Goal: Transaction & Acquisition: Purchase product/service

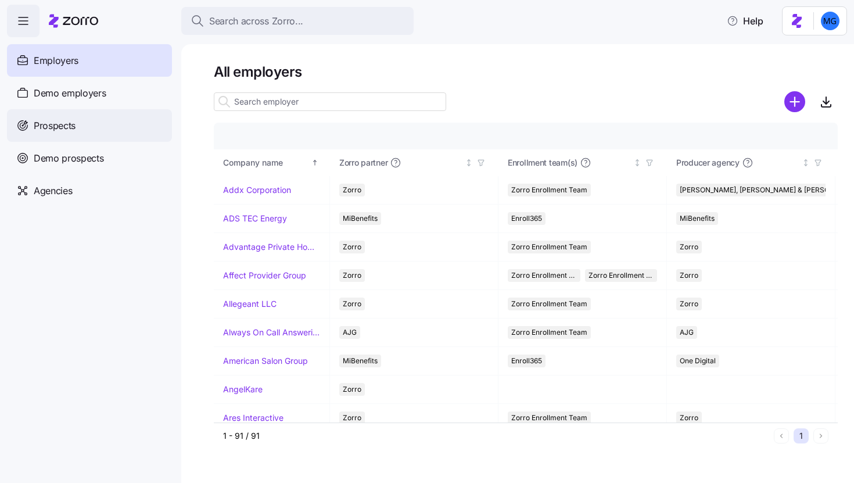
click at [91, 130] on div "Prospects" at bounding box center [89, 125] width 165 height 33
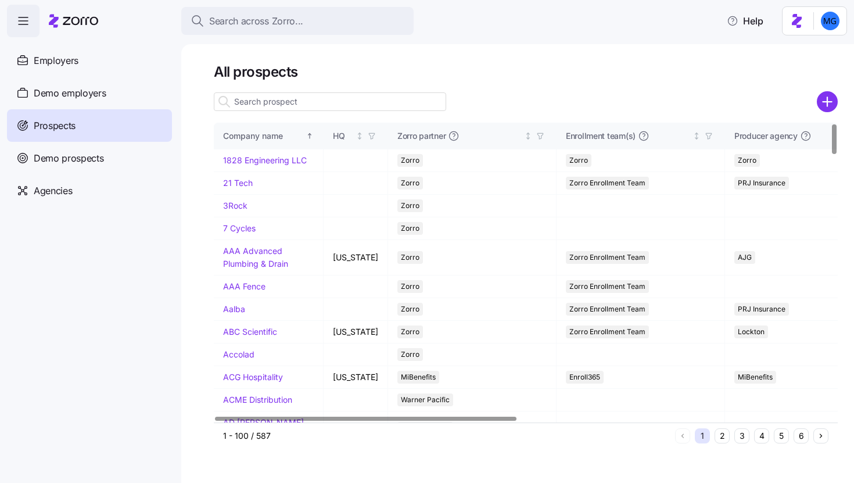
click at [355, 107] on input at bounding box center [330, 101] width 232 height 19
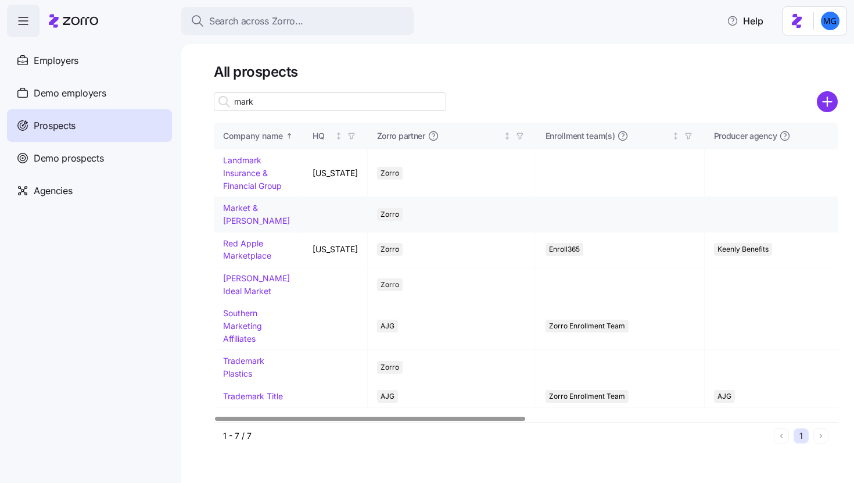
type input "mark"
click at [250, 207] on link "Market & Johnson" at bounding box center [256, 214] width 67 height 23
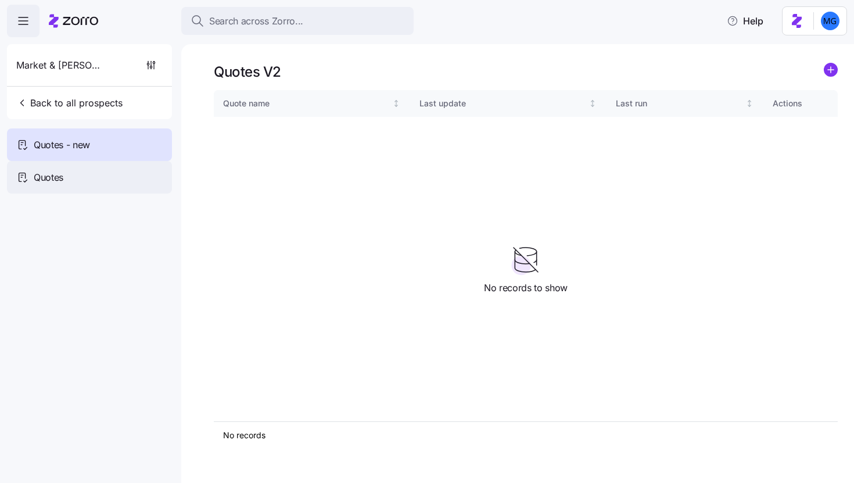
click at [123, 167] on div "Quotes" at bounding box center [89, 177] width 165 height 33
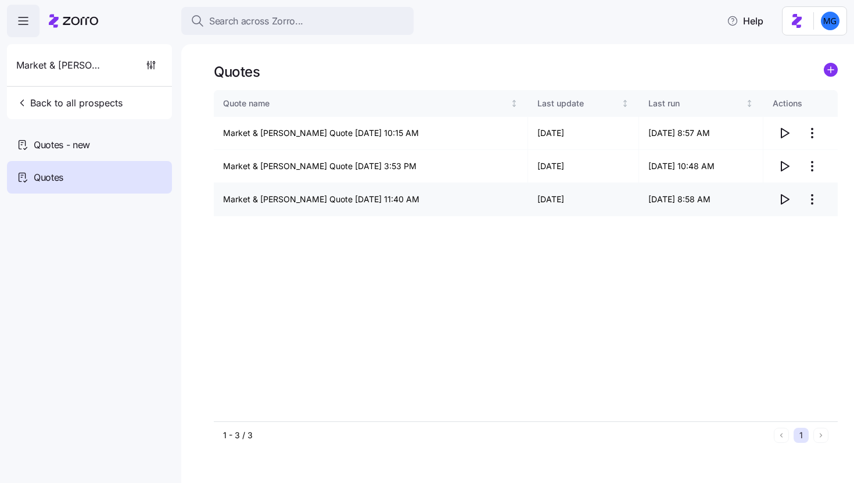
click at [788, 199] on icon "button" at bounding box center [786, 199] width 8 height 9
click at [37, 103] on span "Back to all prospects" at bounding box center [69, 103] width 106 height 14
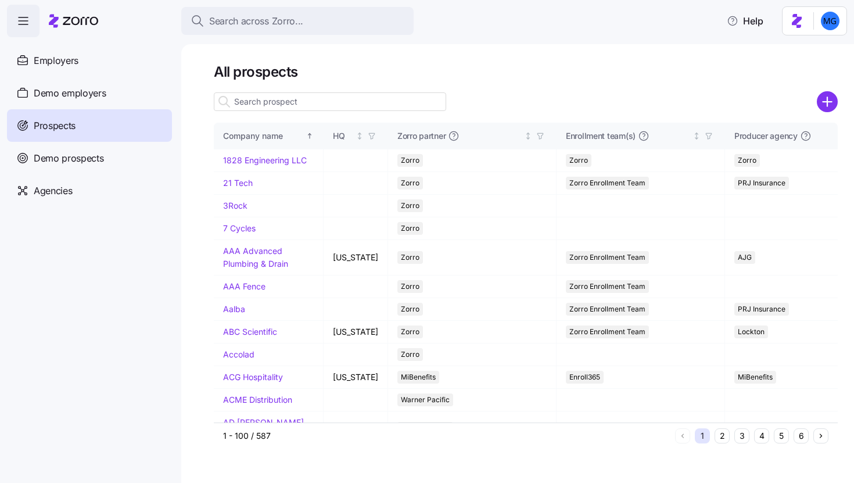
click at [296, 103] on input at bounding box center [330, 101] width 232 height 19
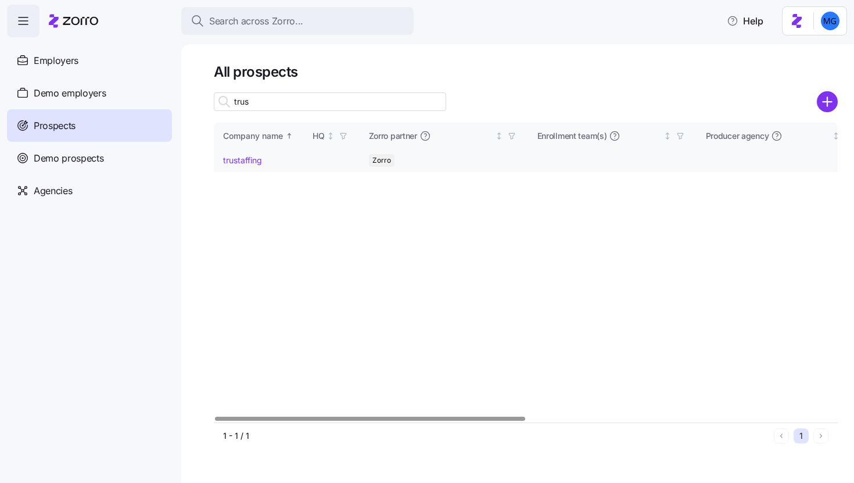
type input "trus"
click at [245, 159] on link "trustaffing" at bounding box center [242, 160] width 39 height 10
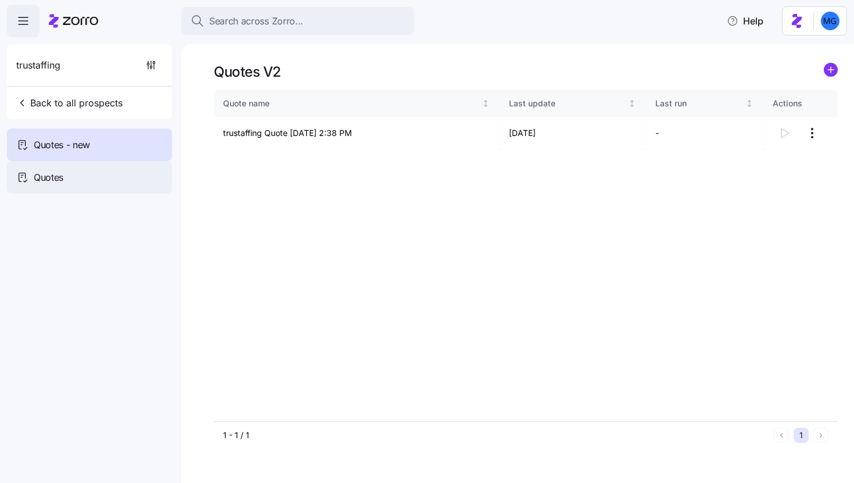
click at [73, 176] on div "Quotes" at bounding box center [89, 177] width 165 height 33
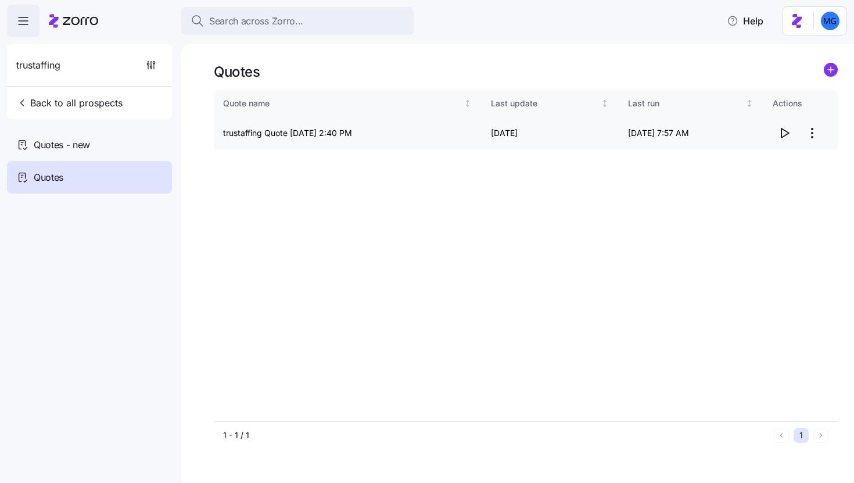
click at [783, 135] on icon "button" at bounding box center [785, 133] width 14 height 14
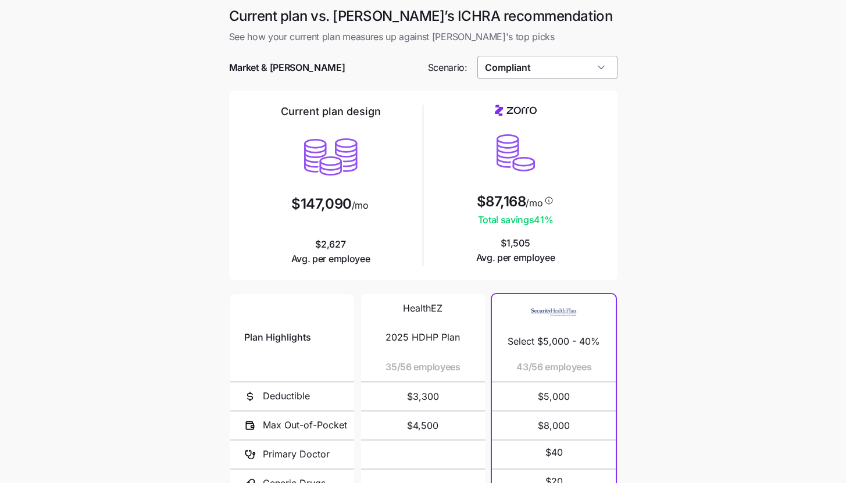
click at [552, 69] on input "Compliant" at bounding box center [547, 67] width 140 height 23
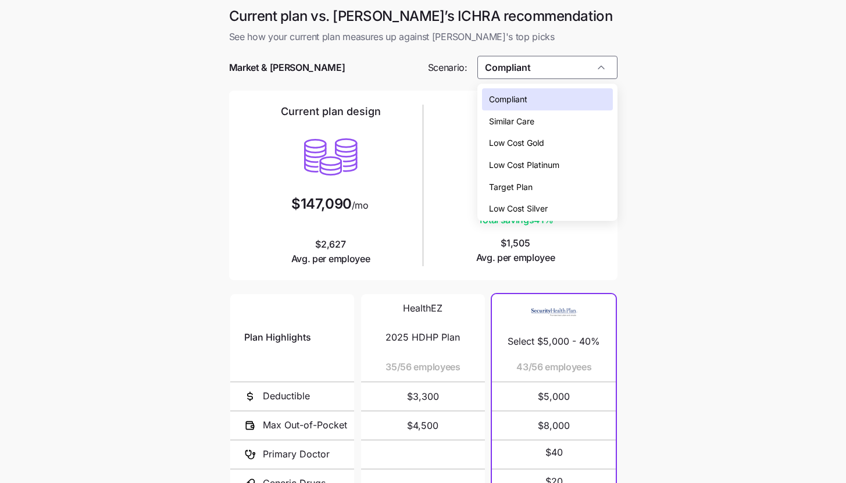
click at [538, 186] on div "Target Plan" at bounding box center [547, 187] width 131 height 22
type input "Target Plan"
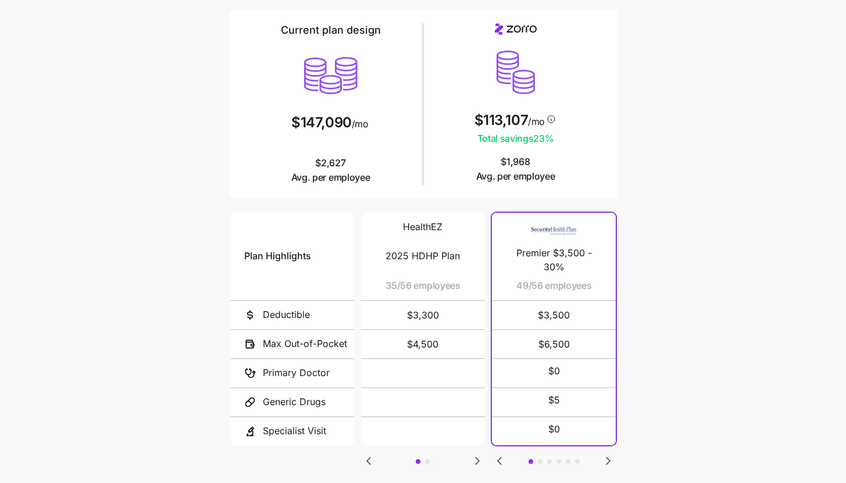
scroll to position [115, 0]
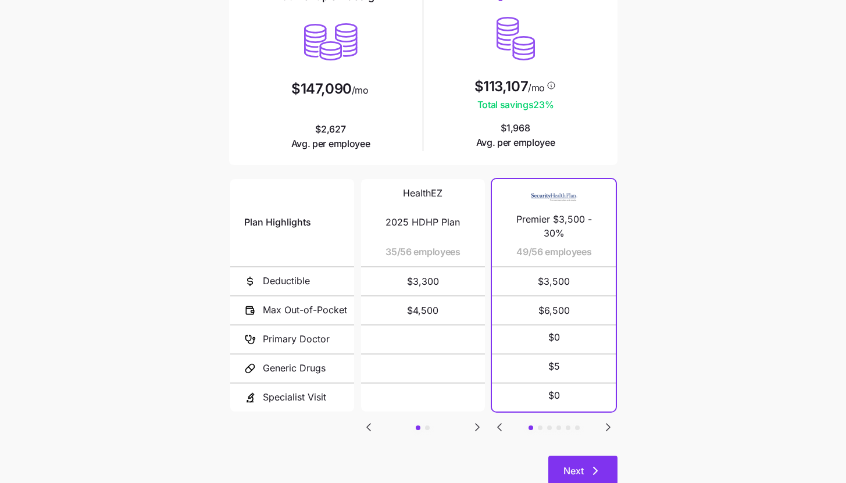
click at [597, 470] on icon "button" at bounding box center [595, 471] width 14 height 14
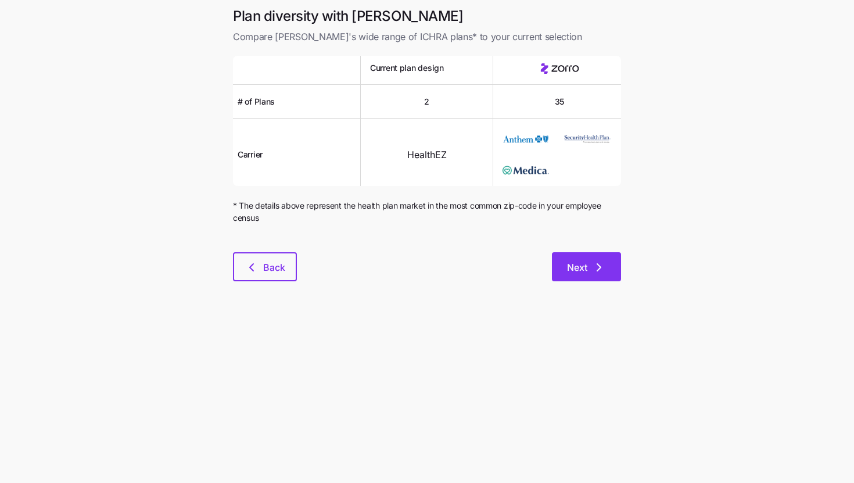
click at [616, 273] on button "Next" at bounding box center [586, 266] width 69 height 29
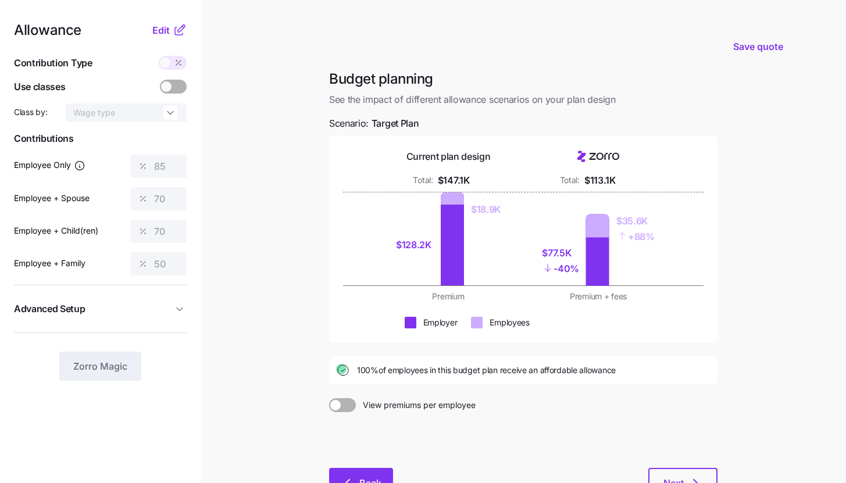
click at [386, 477] on button "Back" at bounding box center [361, 482] width 64 height 29
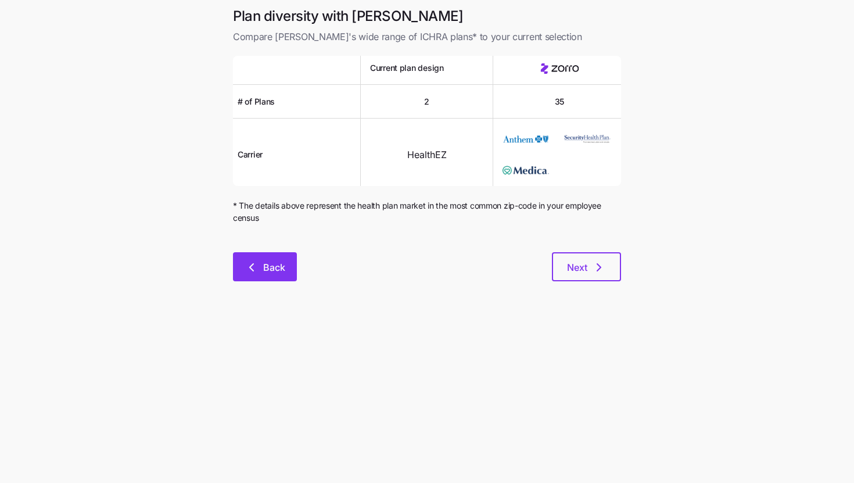
click at [292, 266] on button "Back" at bounding box center [265, 266] width 64 height 29
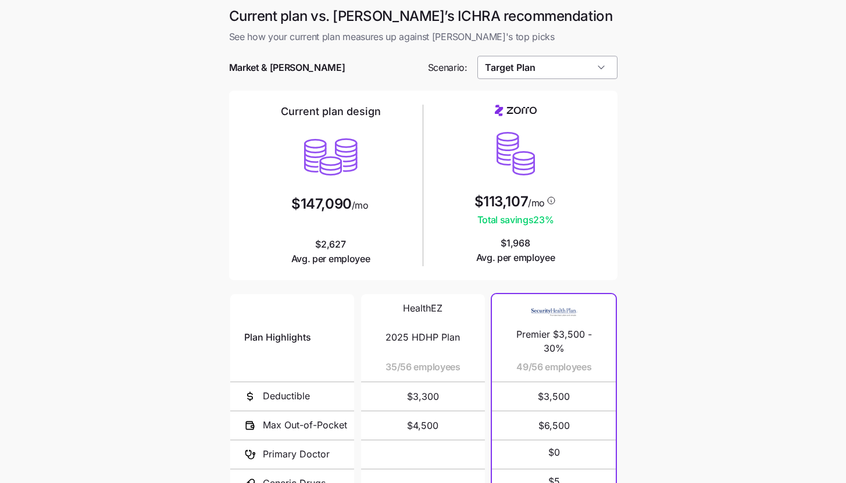
click at [574, 61] on input "Target Plan" at bounding box center [547, 67] width 140 height 23
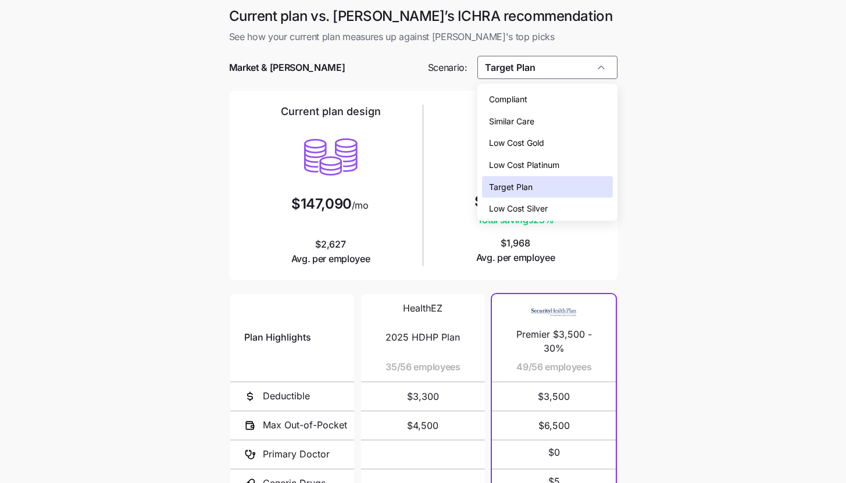
click at [571, 144] on div "Low Cost Gold" at bounding box center [547, 143] width 131 height 22
type input "Low Cost Gold"
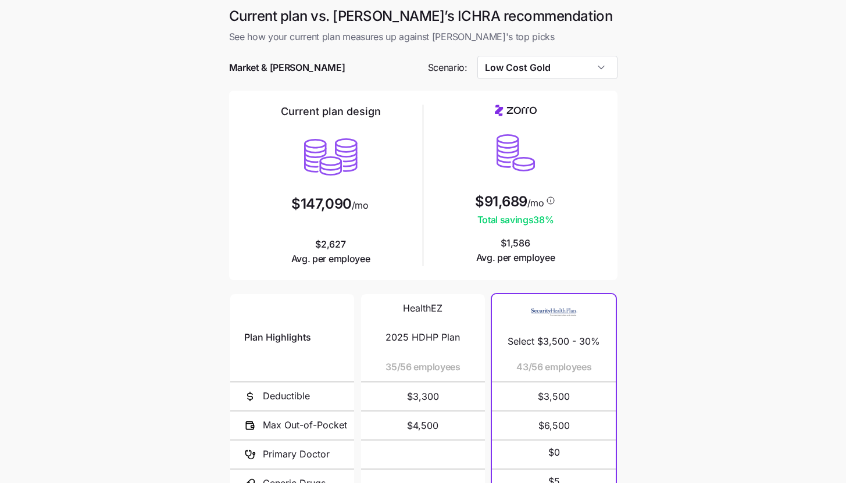
scroll to position [151, 0]
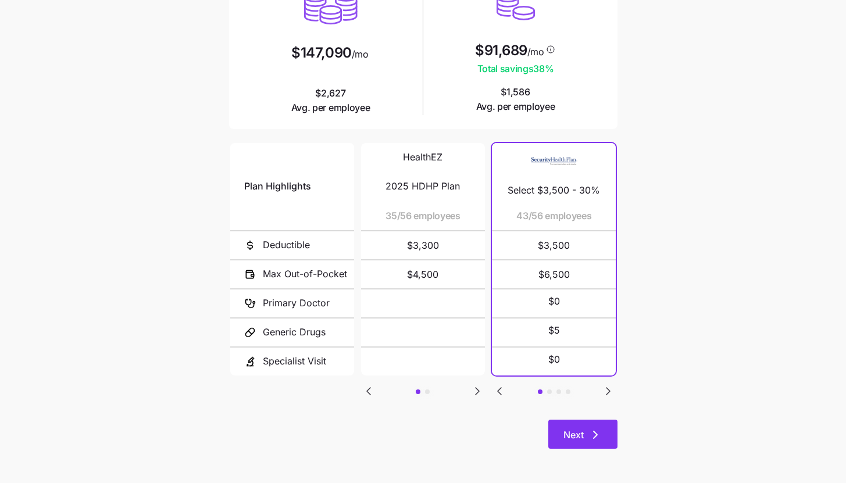
click at [596, 432] on icon "button" at bounding box center [595, 435] width 14 height 14
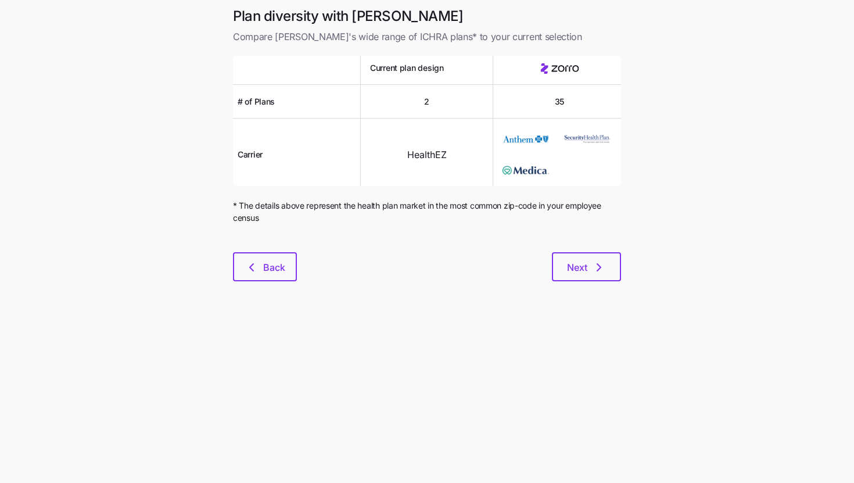
click at [599, 282] on div "Plan diversity with Zorro Compare Zorro's wide range of ICHRA plans* to your cu…" at bounding box center [427, 151] width 407 height 288
click at [601, 268] on icon "button" at bounding box center [599, 267] width 14 height 14
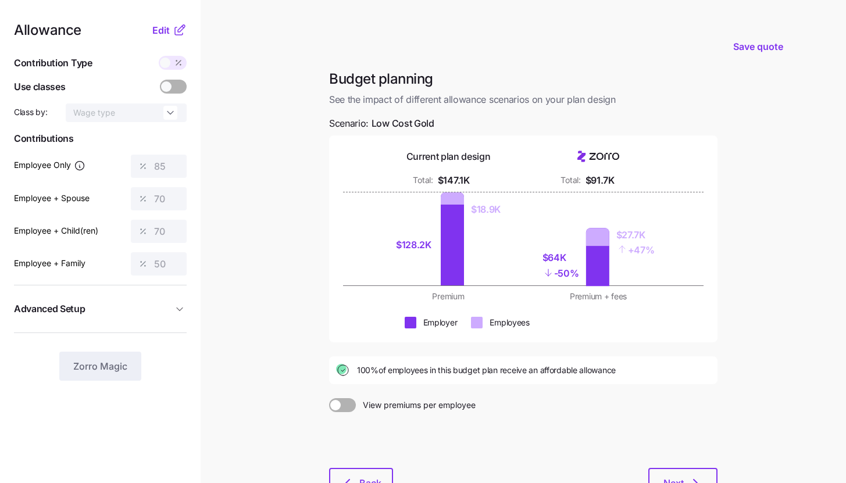
click at [175, 38] on div "Allowance Edit Contribution Type Use classes Class by: Wage type Contributions …" at bounding box center [100, 201] width 173 height 357
click at [173, 33] on icon at bounding box center [180, 30] width 14 height 14
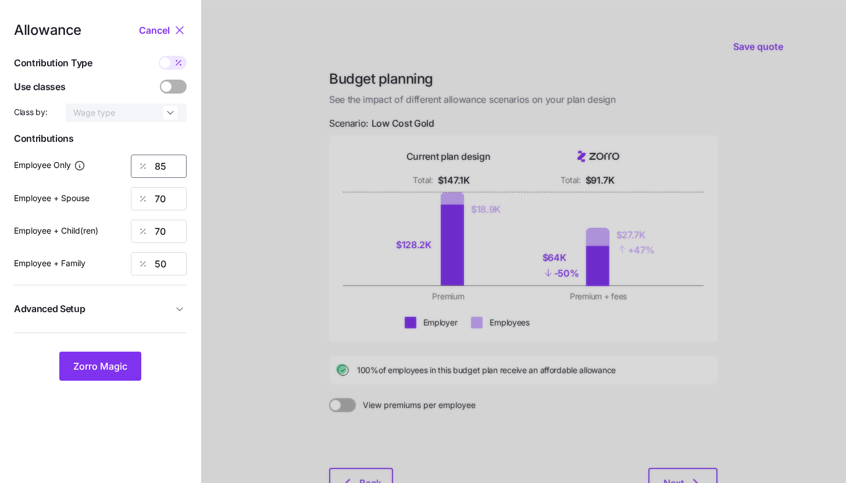
click at [172, 170] on input "85" at bounding box center [159, 166] width 56 height 23
type input "100"
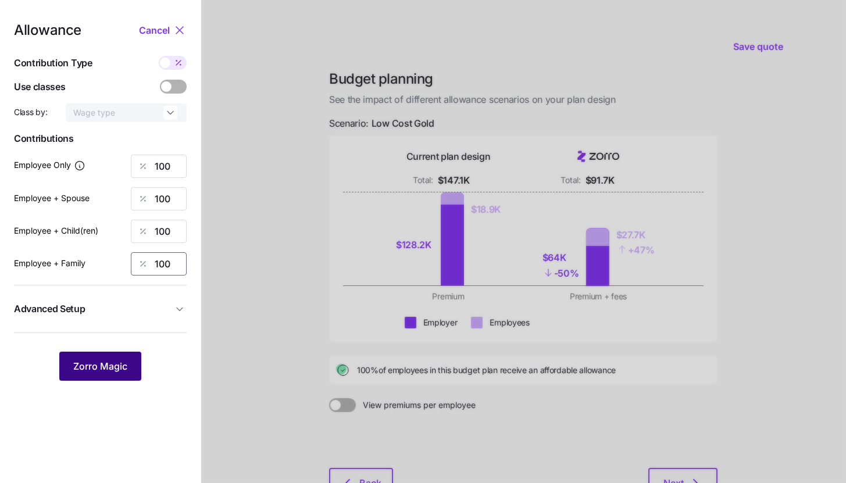
type input "100"
click at [103, 364] on span "Zorro Magic" at bounding box center [100, 366] width 54 height 14
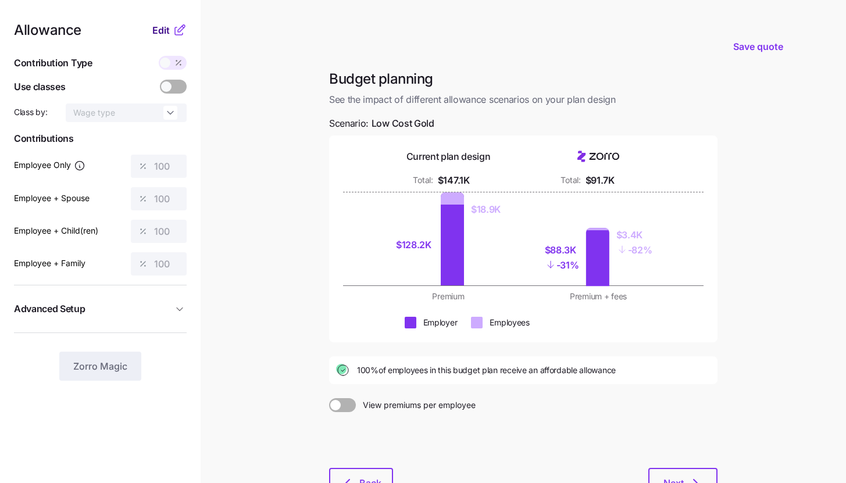
click at [167, 30] on span "Edit" at bounding box center [160, 30] width 17 height 14
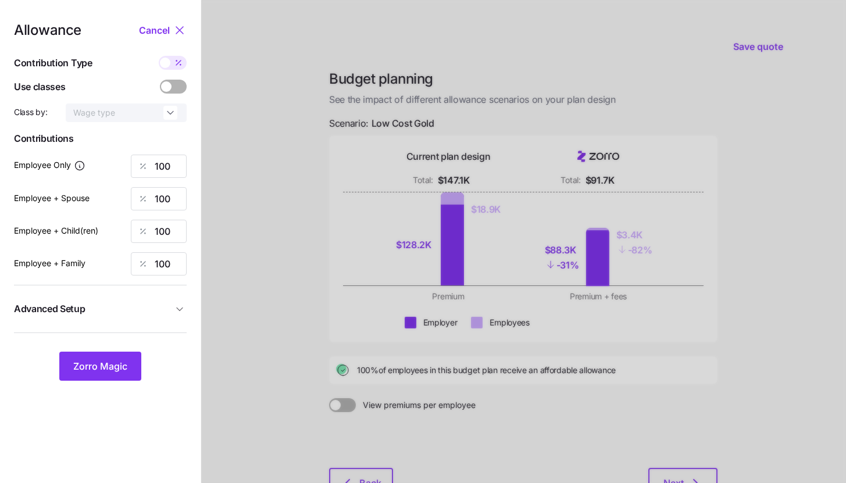
click at [175, 84] on span at bounding box center [179, 87] width 16 height 14
click at [160, 80] on input "checkbox" at bounding box center [160, 80] width 0 height 0
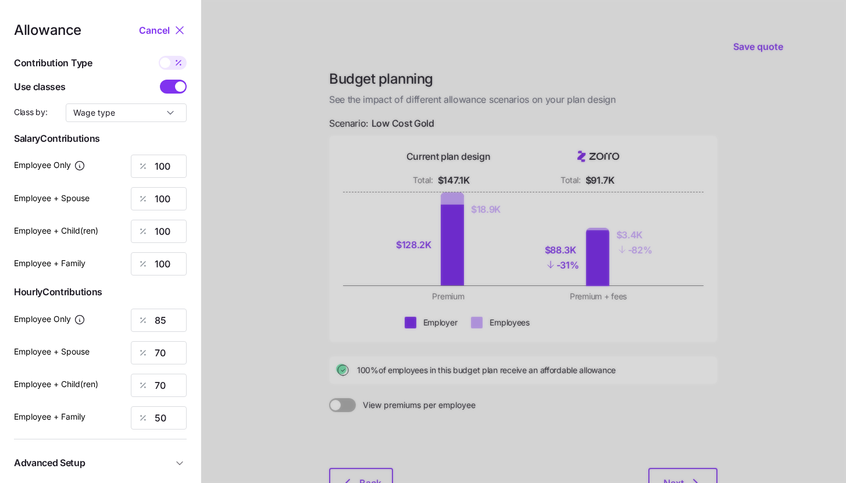
click at [175, 84] on span at bounding box center [180, 86] width 10 height 10
click at [160, 80] on input "checkbox" at bounding box center [160, 80] width 0 height 0
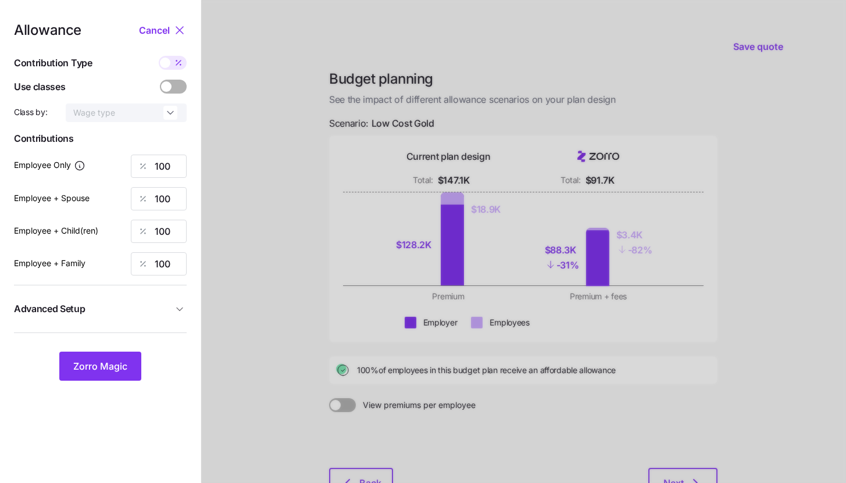
click at [175, 65] on icon at bounding box center [178, 62] width 9 height 9
click at [159, 56] on input "checkbox" at bounding box center [159, 56] width 0 height 0
type input "754"
type input "1508"
type input "1364"
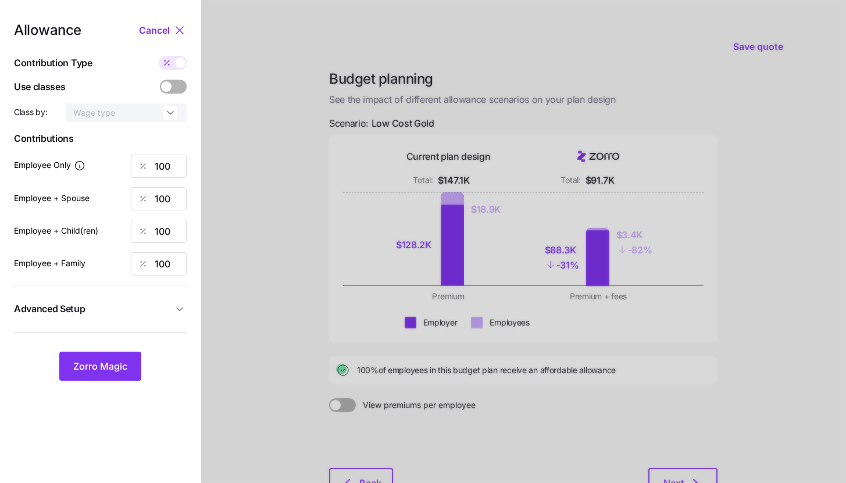
type input "2118"
click at [175, 65] on div at bounding box center [173, 63] width 28 height 14
click at [159, 56] on input "checkbox" at bounding box center [159, 56] width 0 height 0
type input "100"
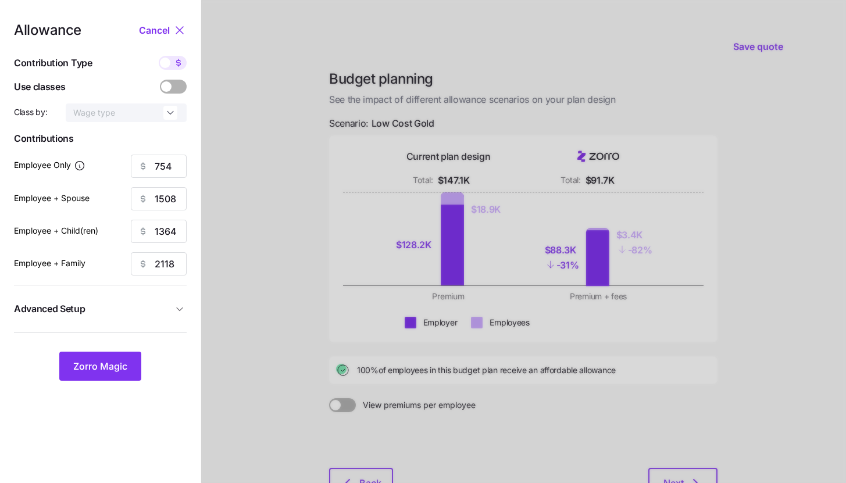
type input "100"
click at [162, 310] on span "Advanced Setup" at bounding box center [93, 309] width 159 height 15
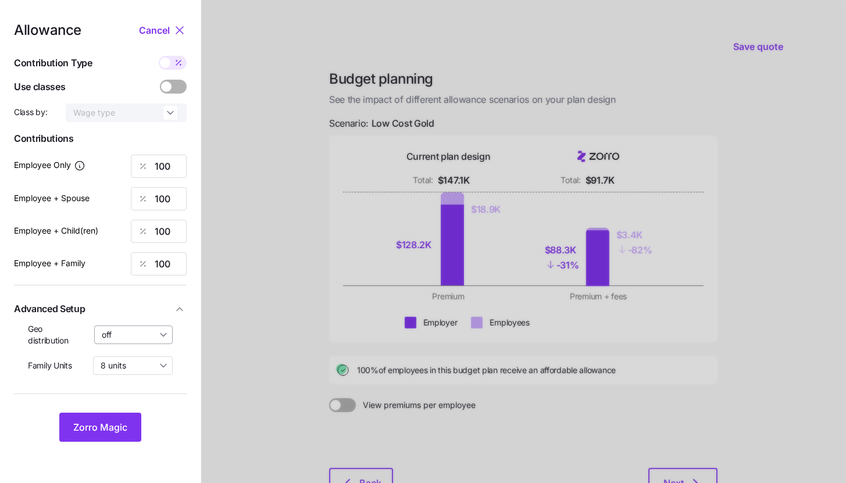
click at [153, 338] on input "off" at bounding box center [133, 334] width 79 height 19
click at [137, 402] on span "By state (2)" at bounding box center [127, 402] width 45 height 13
type input "By state (2)"
click at [127, 418] on button "Zorro Magic" at bounding box center [100, 427] width 82 height 29
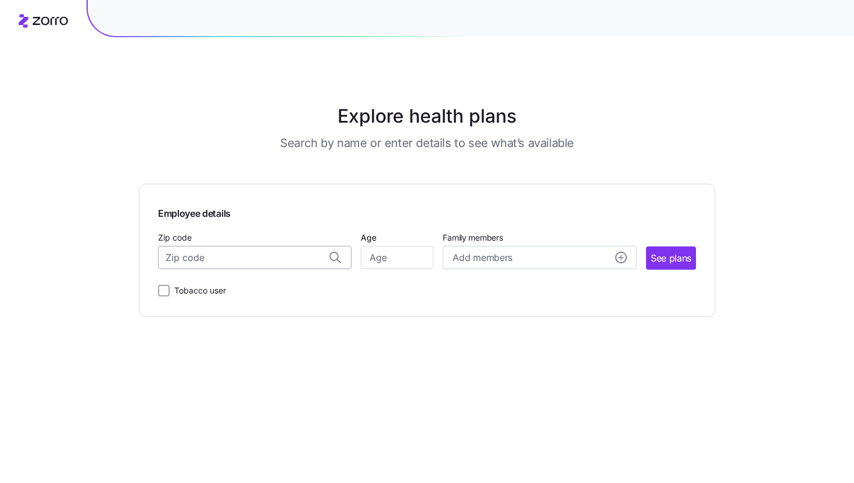
paste input "54701"
click at [230, 287] on span "54701, Eau Claire County, WI" at bounding box center [252, 288] width 163 height 15
type input "54701, Eau Claire County, WI"
click at [406, 258] on input "Age" at bounding box center [397, 257] width 73 height 23
type input "35"
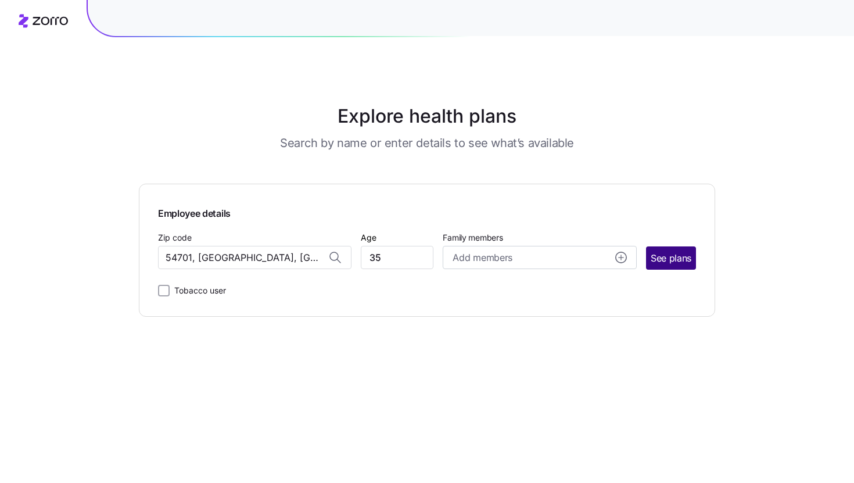
click at [670, 266] on button "See plans" at bounding box center [671, 257] width 50 height 23
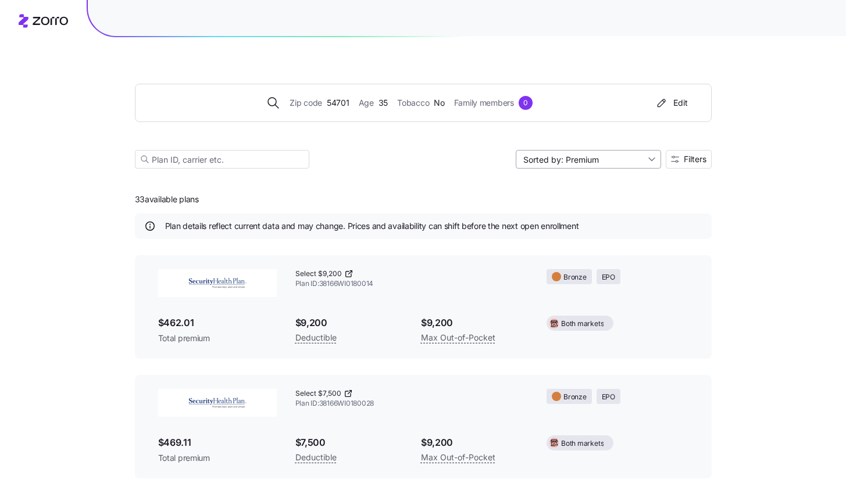
click at [618, 164] on input "Sorted by: Premium" at bounding box center [587, 159] width 145 height 19
click at [605, 225] on div "Max out of pocket" at bounding box center [587, 220] width 136 height 17
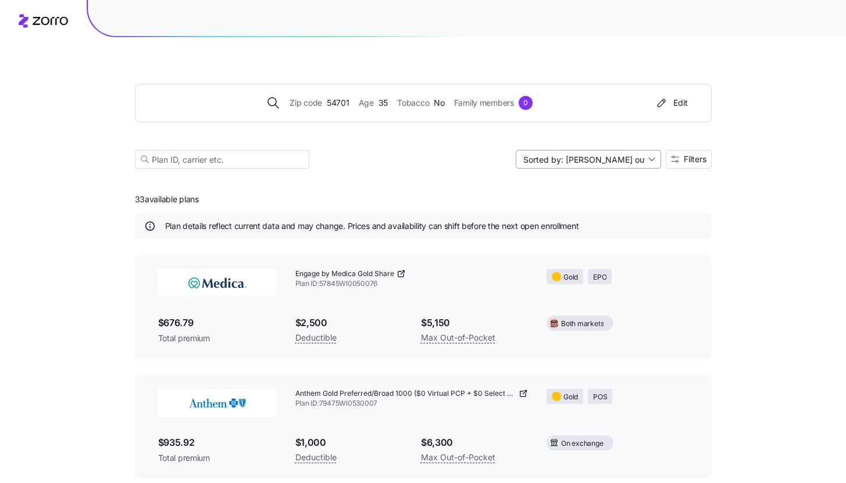
click at [612, 163] on input "Sorted by: Max out of pocket" at bounding box center [587, 159] width 145 height 19
click at [603, 202] on div "Deductible" at bounding box center [587, 203] width 136 height 17
click at [597, 163] on input "Sorted by: Deductible" at bounding box center [587, 159] width 145 height 19
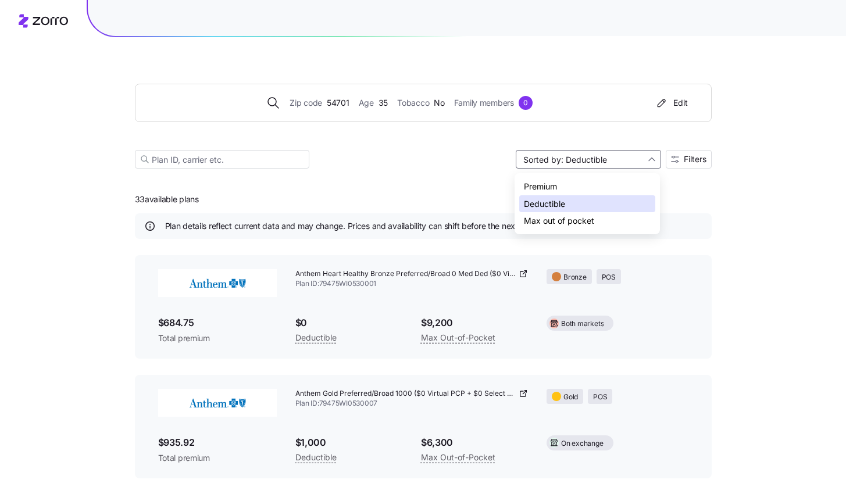
click at [600, 217] on div "Max out of pocket" at bounding box center [587, 220] width 136 height 17
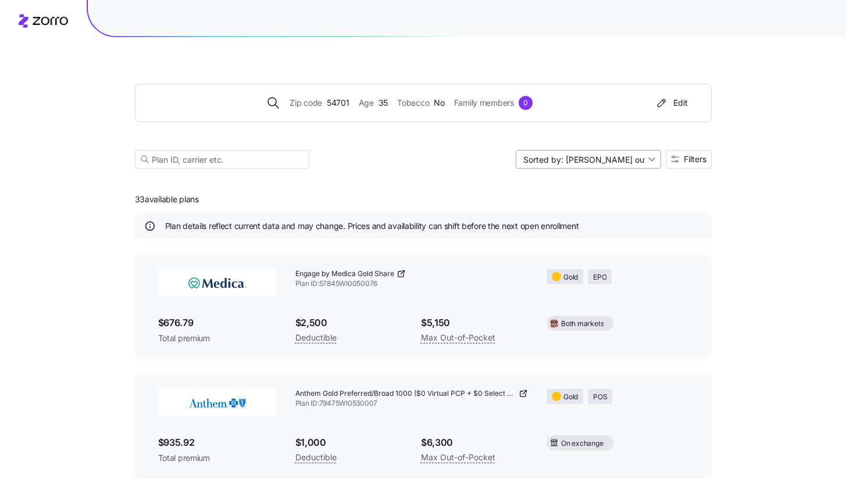
click at [605, 163] on input "Sorted by: Max out of pocket" at bounding box center [587, 159] width 145 height 19
click at [595, 180] on div "Premium" at bounding box center [587, 186] width 136 height 17
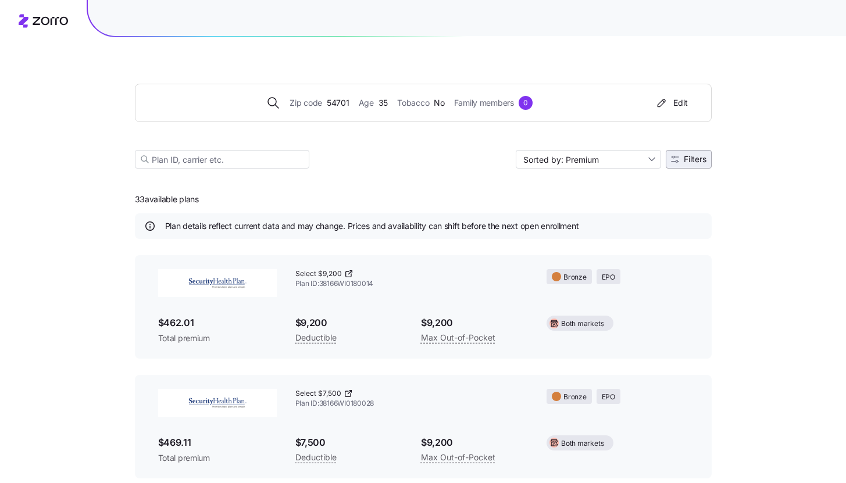
click at [679, 165] on button "Filters" at bounding box center [688, 159] width 46 height 19
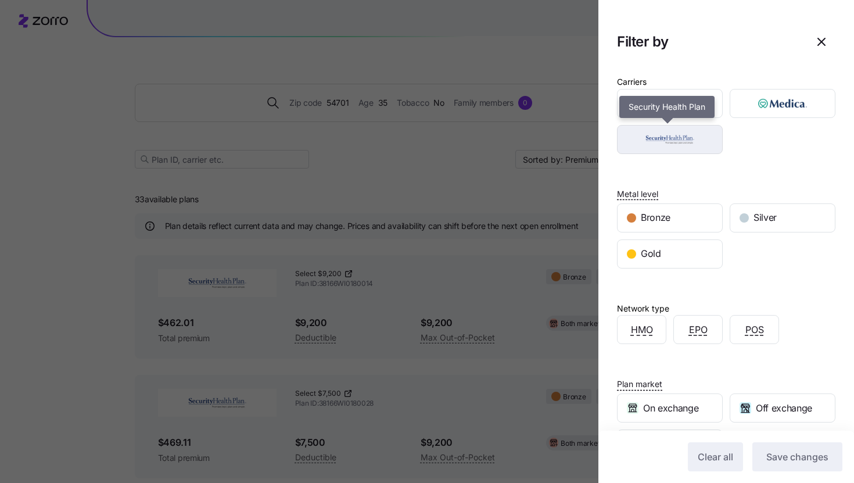
click at [677, 150] on img "button" at bounding box center [670, 139] width 85 height 23
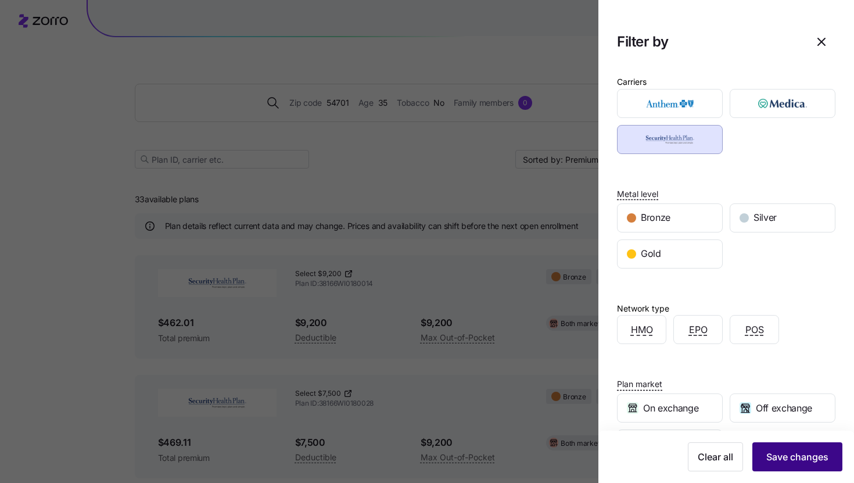
click at [780, 452] on span "Save changes" at bounding box center [798, 457] width 62 height 14
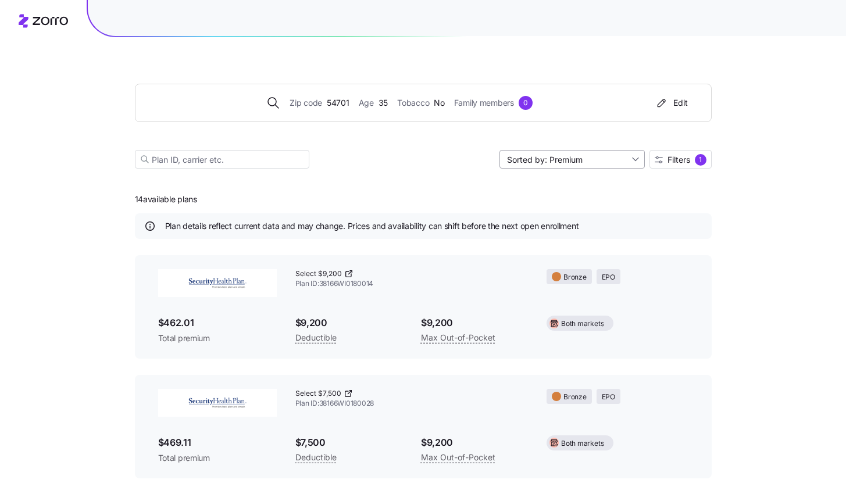
click at [607, 162] on input "Sorted by: Premium" at bounding box center [571, 159] width 145 height 19
click at [597, 187] on div "Premium" at bounding box center [571, 186] width 136 height 17
click at [629, 161] on input "Sorted by: Premium" at bounding box center [571, 159] width 145 height 19
click at [615, 220] on div "Max out of pocket" at bounding box center [571, 220] width 136 height 17
type input "Sorted by: Max out of pocket"
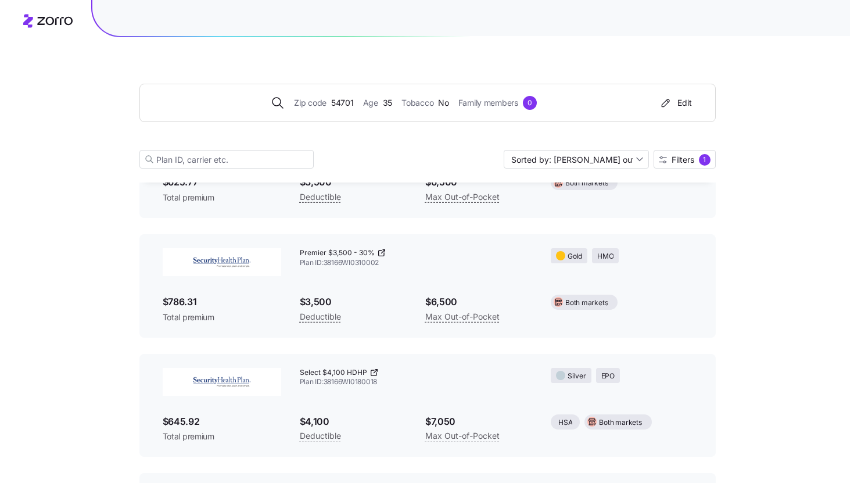
scroll to position [370, 0]
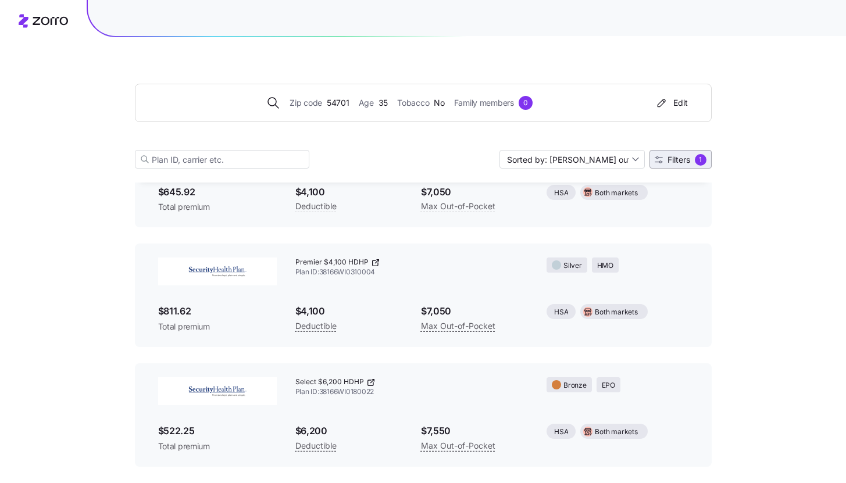
click at [672, 163] on span "Filters" at bounding box center [678, 160] width 23 height 8
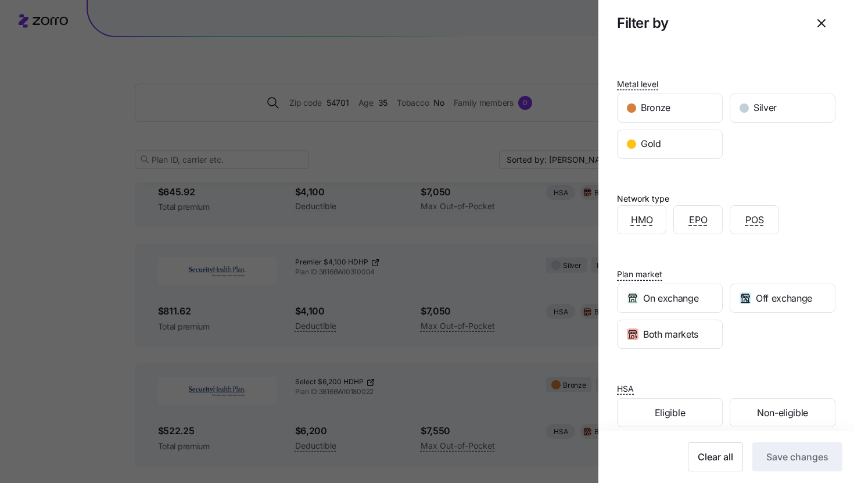
scroll to position [125, 0]
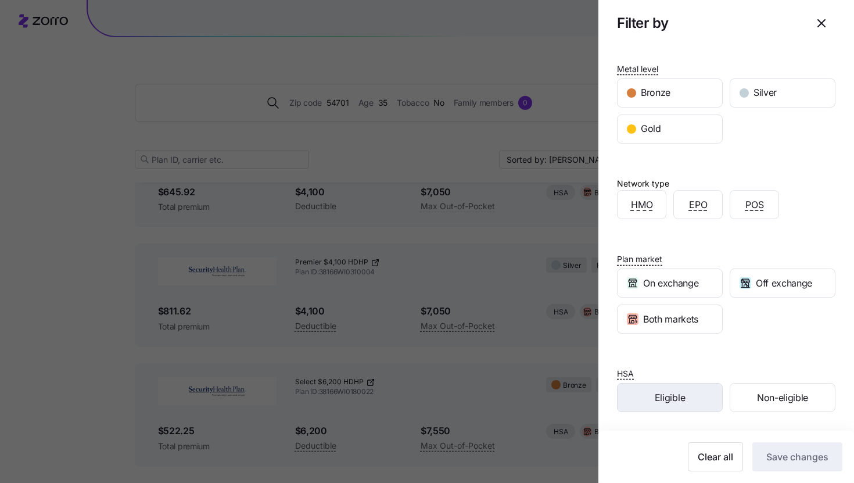
click at [708, 401] on div "Eligible" at bounding box center [670, 398] width 105 height 28
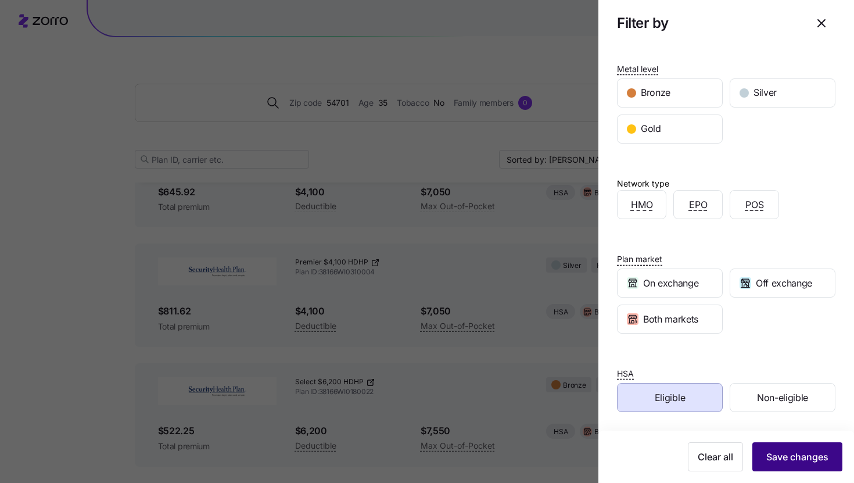
click at [767, 455] on span "Save changes" at bounding box center [798, 457] width 62 height 14
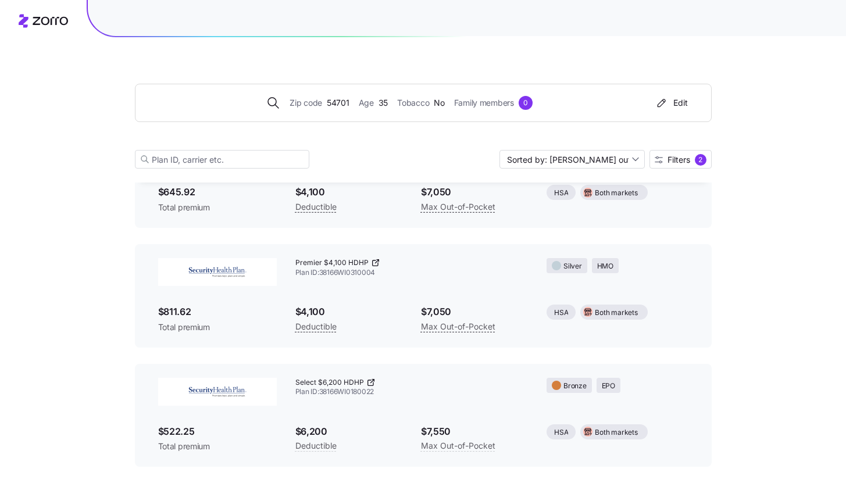
scroll to position [0, 0]
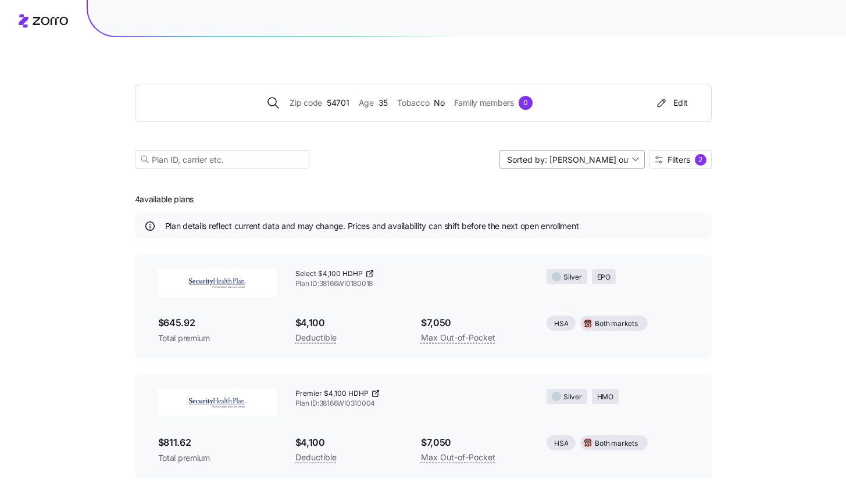
click at [605, 163] on input "Sorted by: Max out of pocket" at bounding box center [571, 159] width 145 height 19
click at [690, 197] on div "4 available plans Plan details reflect current data and may change. Prices and …" at bounding box center [423, 449] width 576 height 535
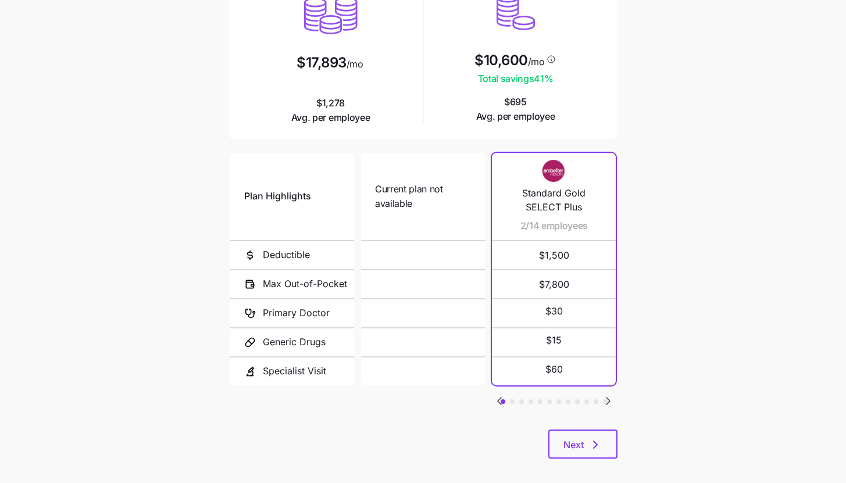
scroll to position [151, 0]
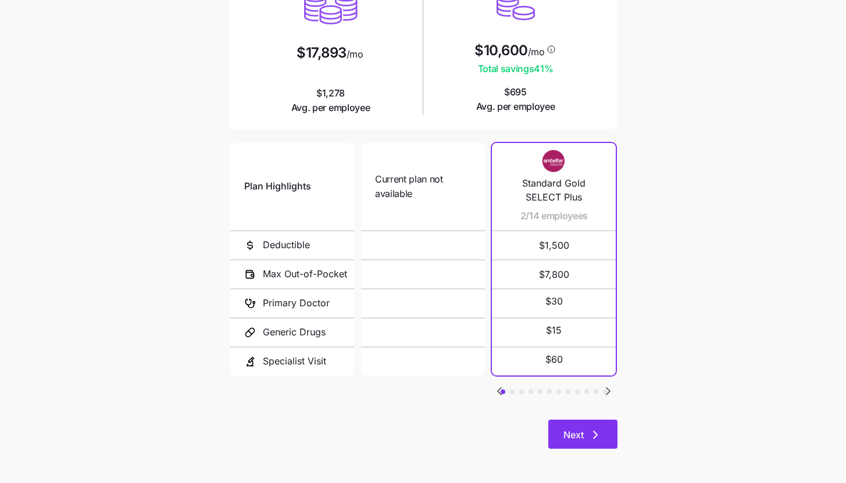
click at [603, 436] on button "Next" at bounding box center [582, 434] width 69 height 29
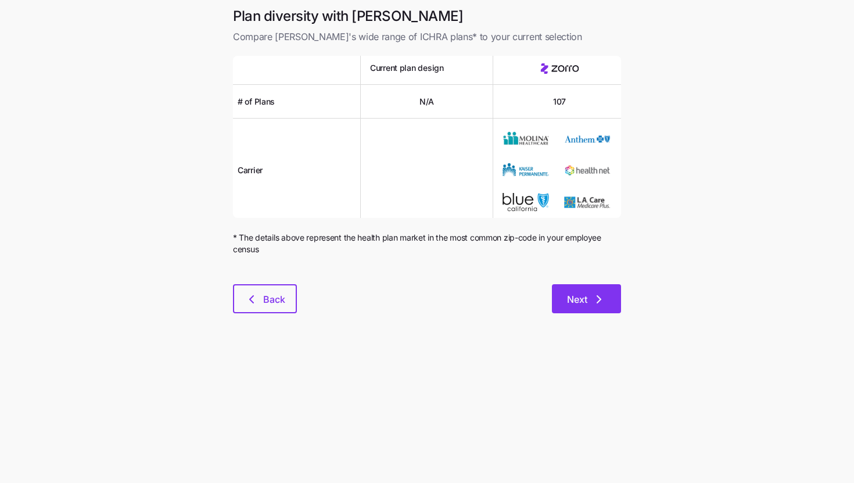
click at [598, 286] on button "Next" at bounding box center [586, 298] width 69 height 29
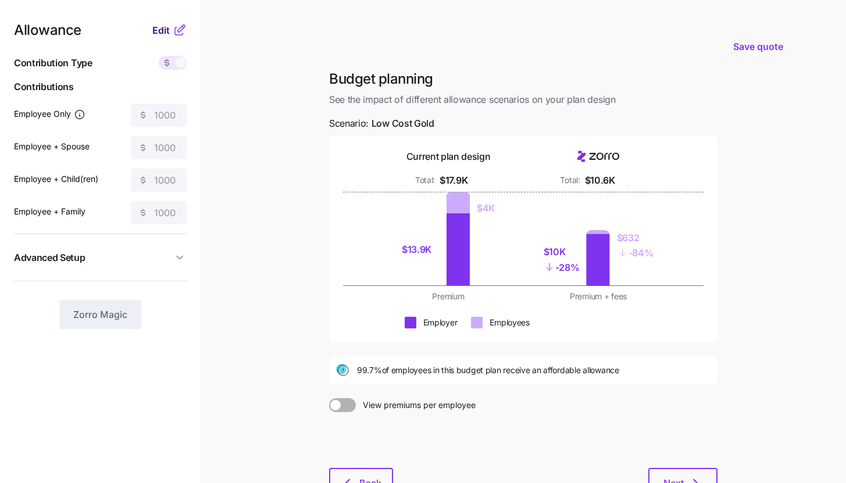
click at [164, 34] on span "Edit" at bounding box center [160, 30] width 17 height 14
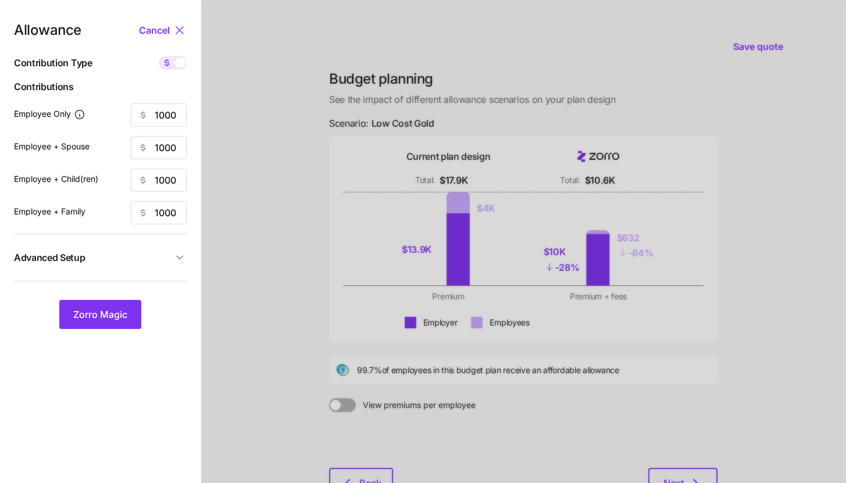
click at [180, 75] on div "Allowance Cancel Contribution Type Use classes Contributions Employee Only 1000…" at bounding box center [100, 176] width 173 height 306
click at [185, 66] on label at bounding box center [173, 63] width 28 height 14
click at [159, 56] on input "checkbox" at bounding box center [159, 56] width 0 height 0
type input "158"
type input "79"
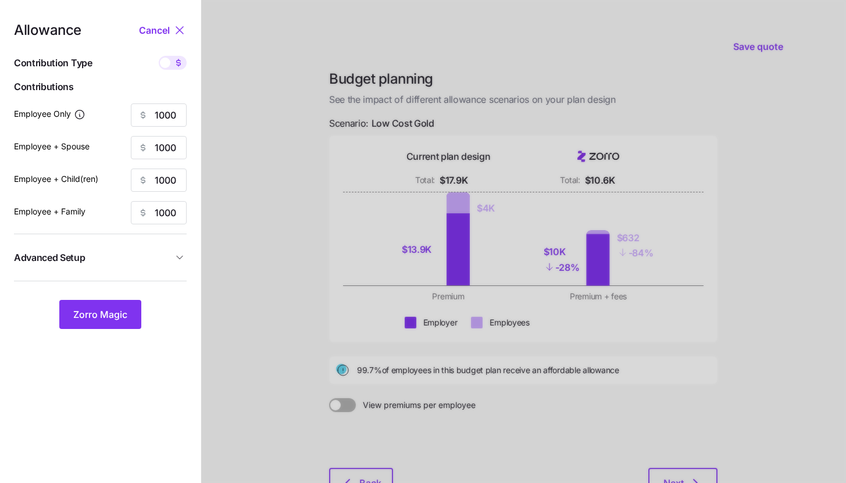
type input "91"
type input "58"
